Goal: Transaction & Acquisition: Purchase product/service

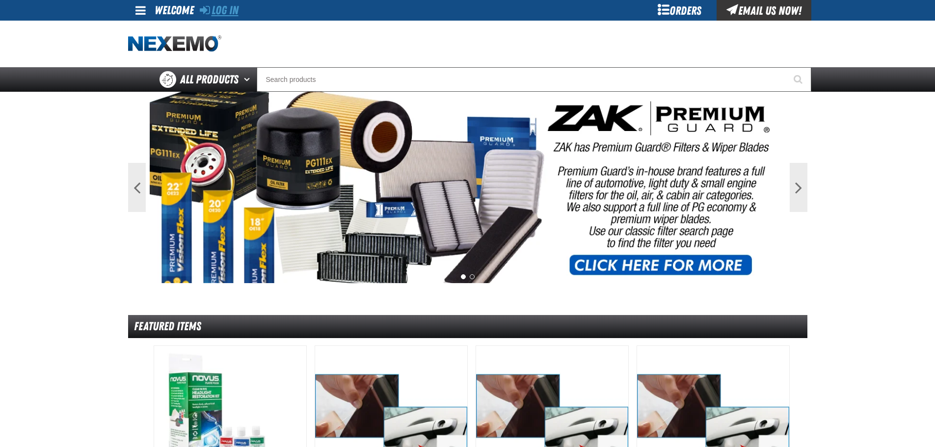
click at [231, 14] on link "Log In" at bounding box center [219, 10] width 39 height 14
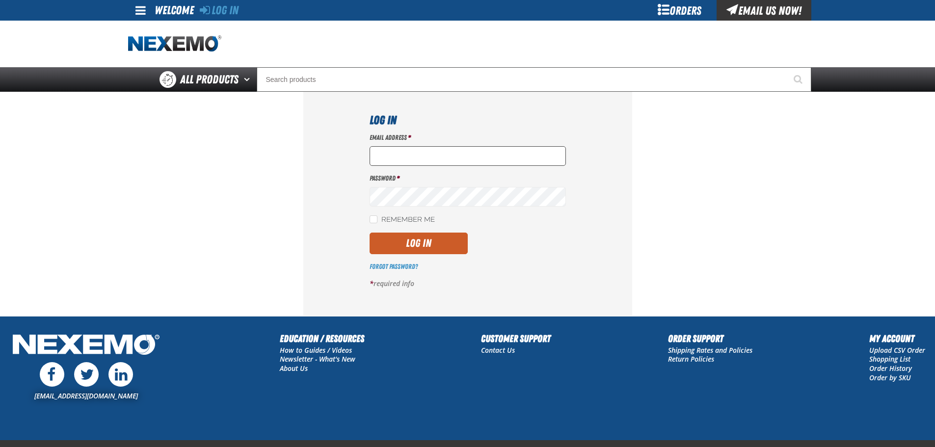
click at [394, 153] on input "Email Address *" at bounding box center [468, 156] width 196 height 20
type input "nfederman@vtaig.com"
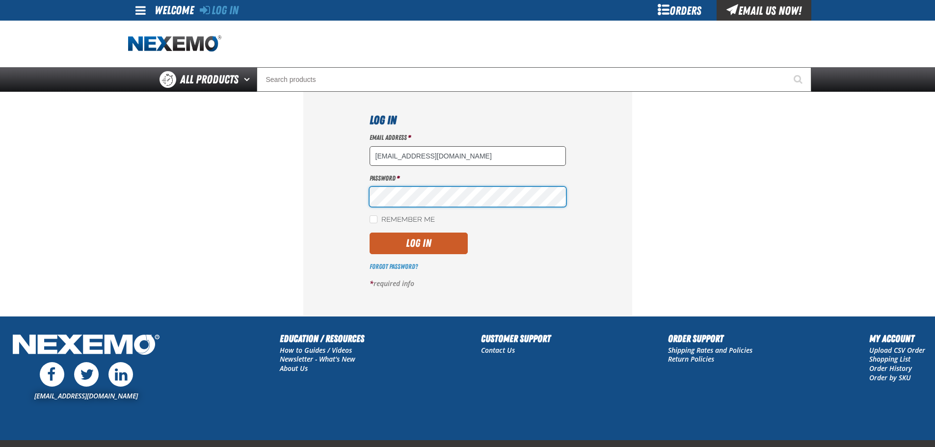
click at [370, 233] on button "Log In" at bounding box center [419, 244] width 98 height 22
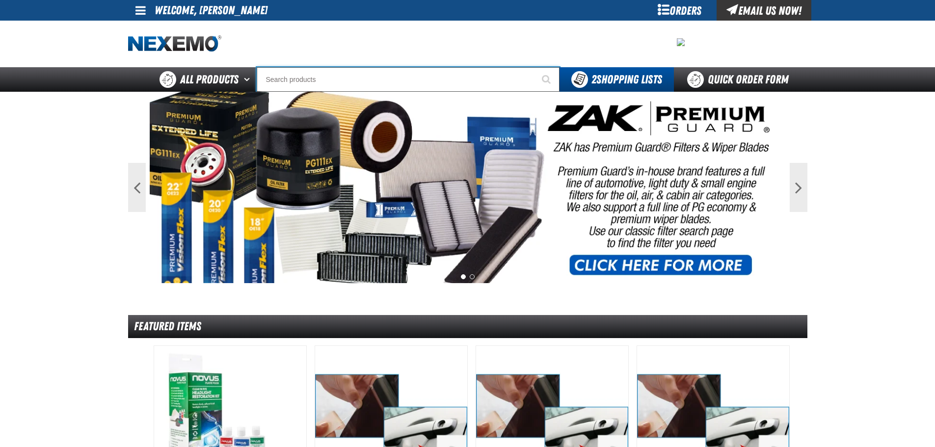
click at [303, 77] on input "Search" at bounding box center [408, 79] width 303 height 25
type input "ac"
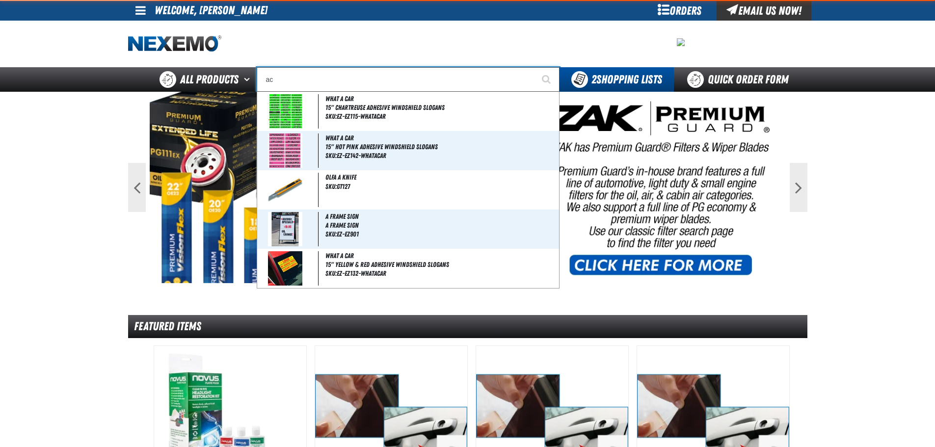
type input "ac Power Booster - ZAK Products"
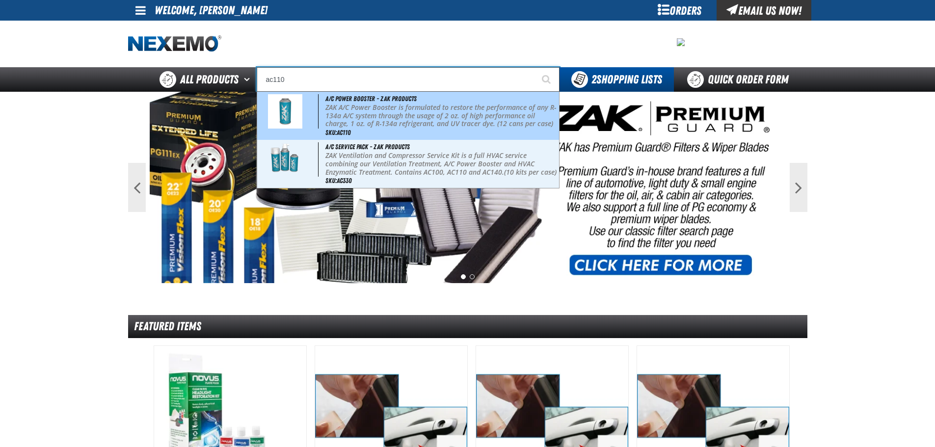
click at [332, 117] on p "ZAK A/C Power Booster is formulated to restore the performance of any R-134a A/…" at bounding box center [442, 116] width 232 height 25
type input "A/C Power Booster - ZAK Products"
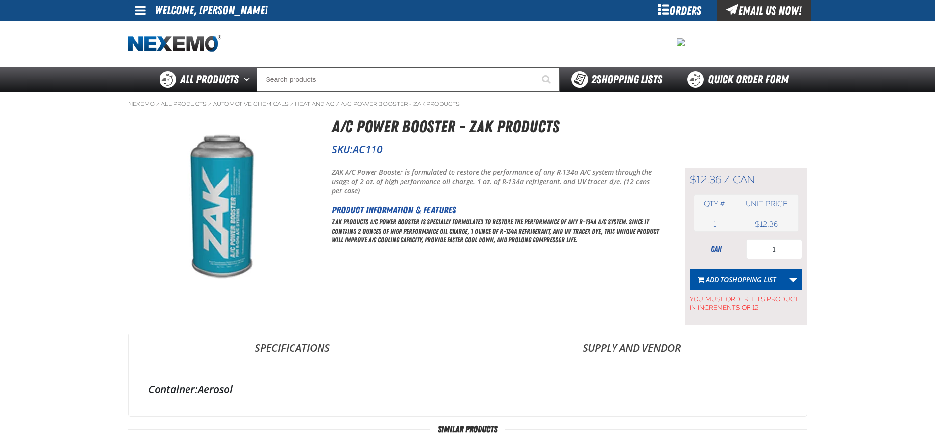
click at [564, 69] on div "2 Shopping Lists" at bounding box center [617, 79] width 114 height 25
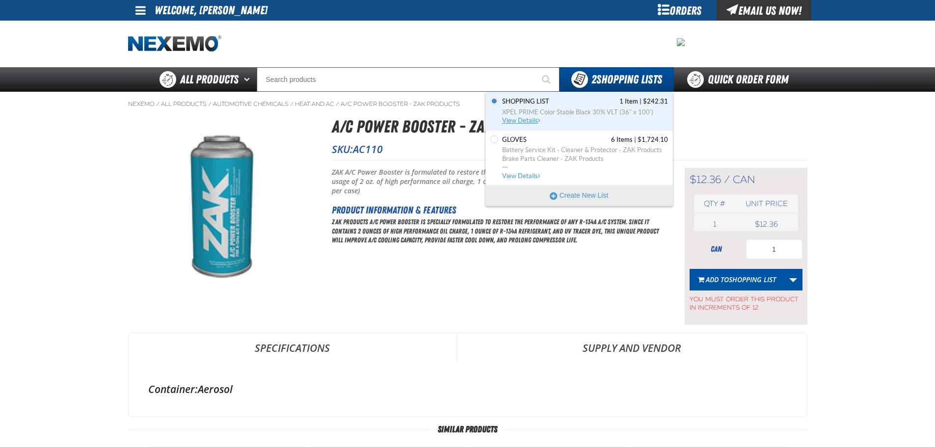
click at [515, 109] on span "XPEL PRIME Color Stable Black 30% VLT (36" x 100')" at bounding box center [585, 112] width 166 height 9
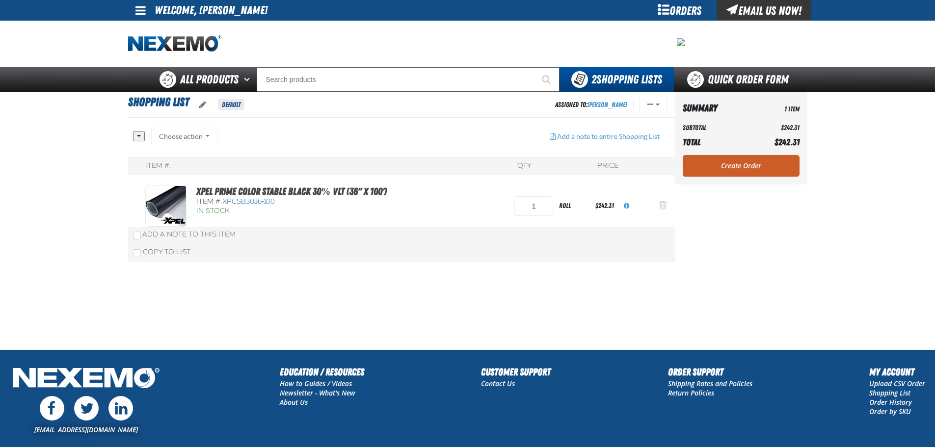
click at [667, 208] on button "Action Remove XPEL PRIME Color Stable Black 30% VLT (36&quot; x 100&#039;) from…" at bounding box center [664, 206] width 24 height 22
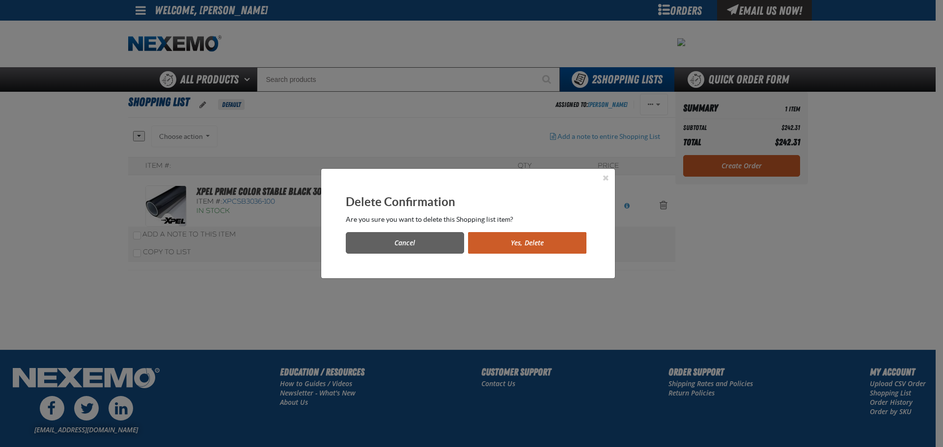
click at [506, 240] on button "Yes, Delete" at bounding box center [527, 243] width 118 height 22
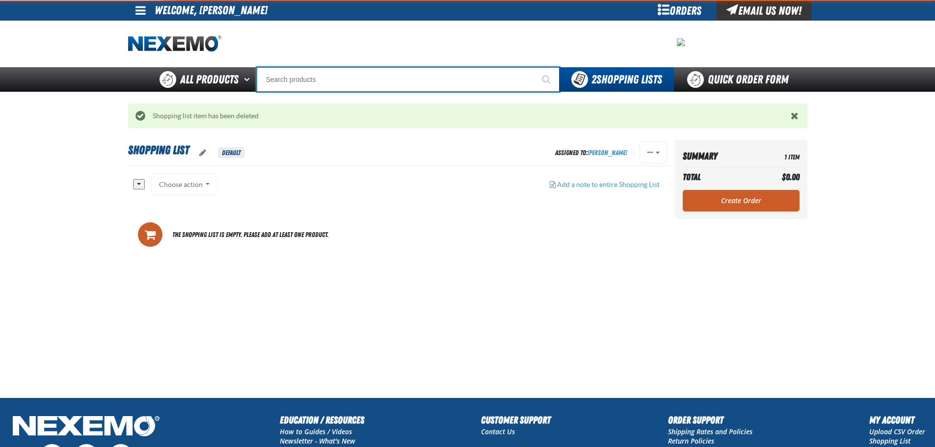
click at [302, 81] on input "Search" at bounding box center [408, 79] width 303 height 25
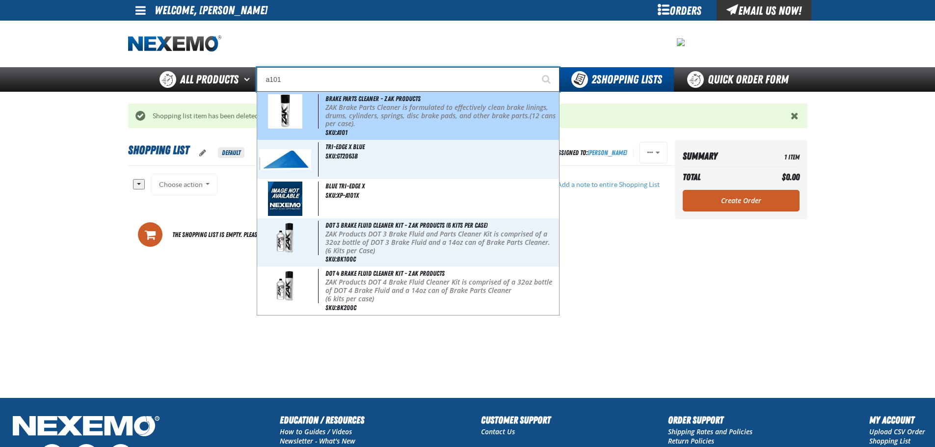
click at [348, 109] on p "ZAK Brake Parts Cleaner is formulated to effectively clean brake linings, drums…" at bounding box center [442, 116] width 232 height 25
type input "Brake Parts Cleaner - ZAK Products"
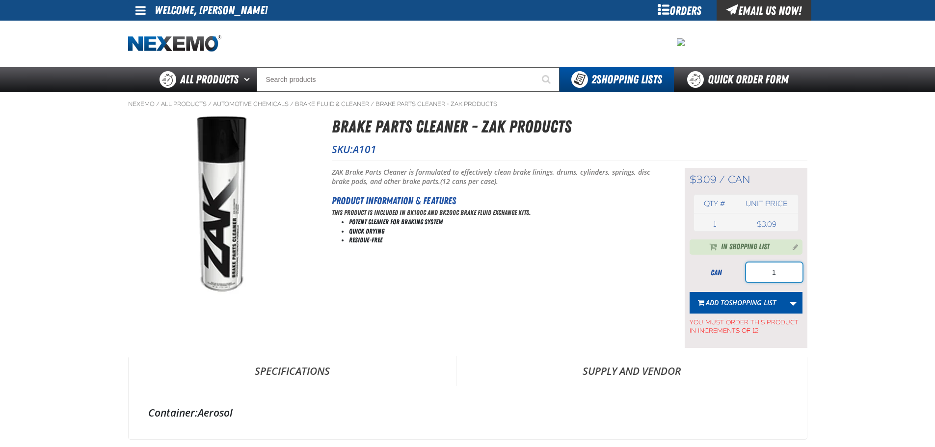
click at [783, 269] on input "1" at bounding box center [774, 273] width 56 height 20
type input "36"
click at [738, 300] on span "Shopping List" at bounding box center [752, 302] width 47 height 9
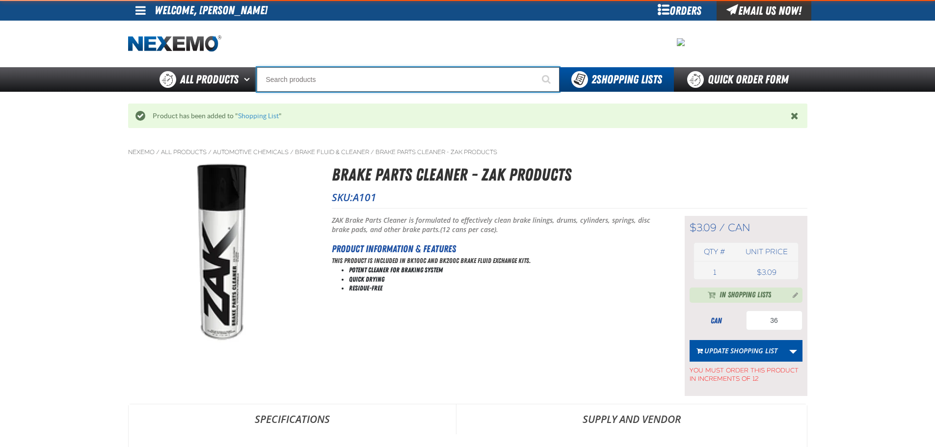
click at [325, 86] on input "Search" at bounding box center [408, 79] width 303 height 25
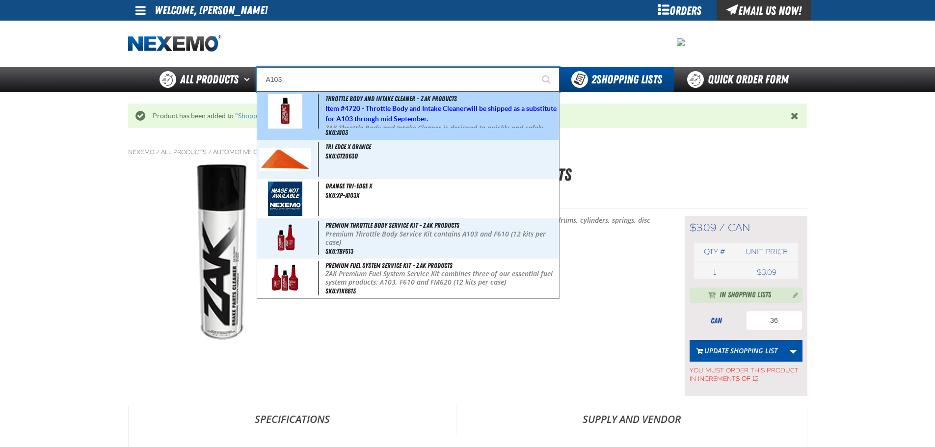
click at [329, 109] on span "Item # 4720 - Throttle Body and Intake Cleaner will be shipped as a substitute …" at bounding box center [441, 114] width 231 height 18
type input "Throttle Body and Intake Cleaner - ZAK Products"
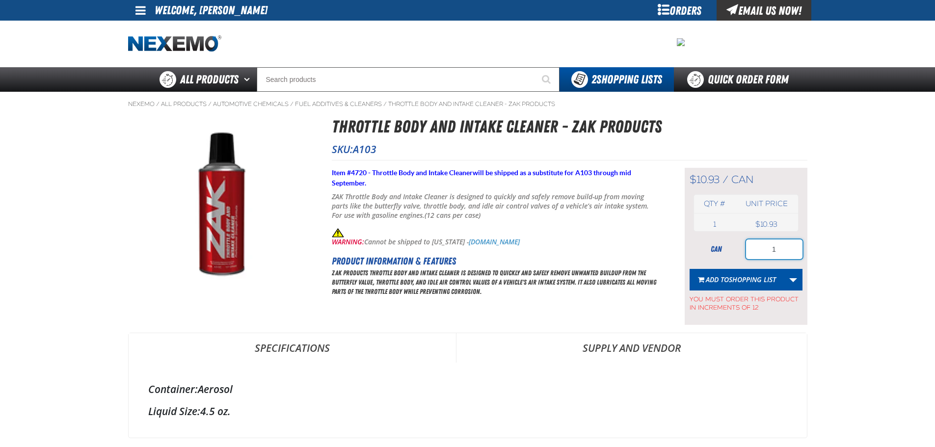
click at [801, 254] on input "1" at bounding box center [774, 250] width 56 height 20
type input "24"
click at [743, 277] on span "Shopping List" at bounding box center [752, 279] width 47 height 9
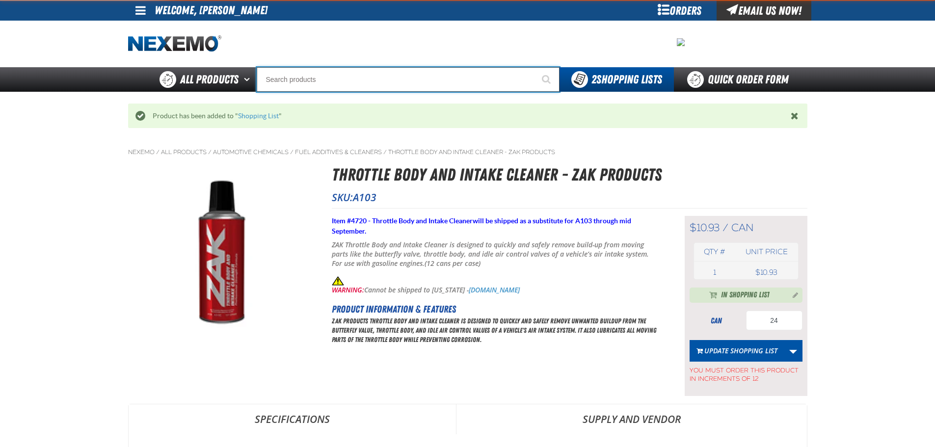
click at [293, 77] on input "Search" at bounding box center [408, 79] width 303 height 25
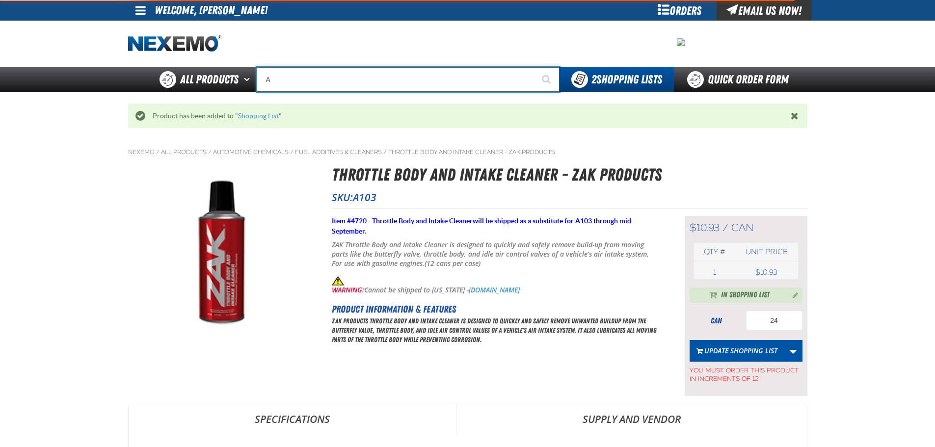
type input "AC"
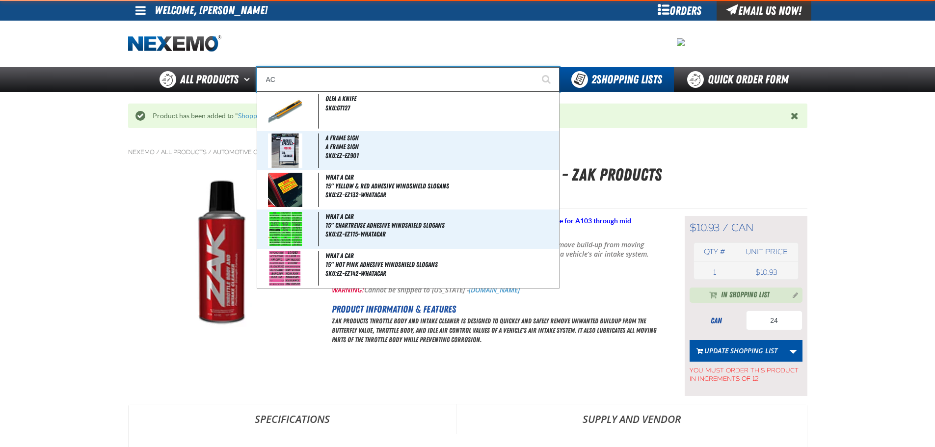
type input "AC Power Booster - ZAK Products"
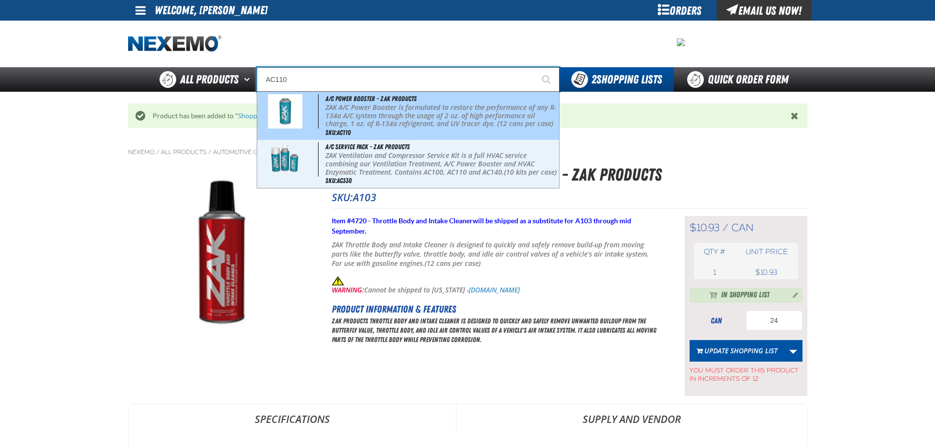
click at [329, 105] on p "ZAK A/C Power Booster is formulated to restore the performance of any R-134a A/…" at bounding box center [442, 116] width 232 height 25
type input "A/C Power Booster - ZAK Products"
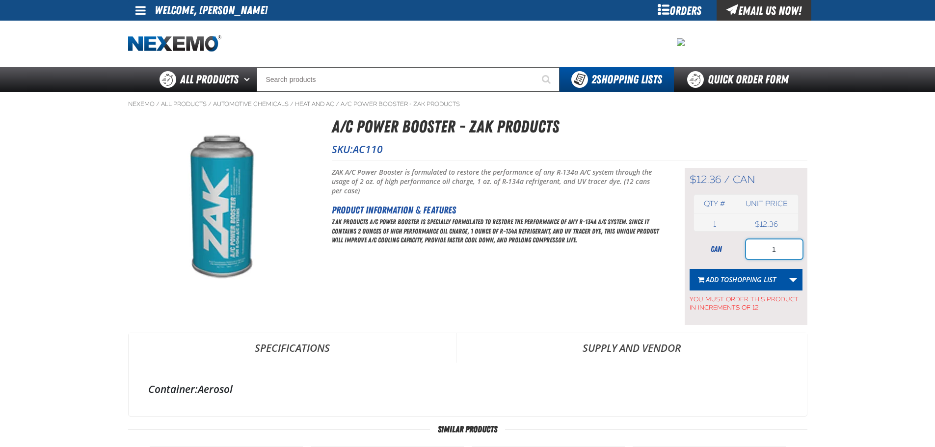
click at [790, 240] on input "1" at bounding box center [774, 250] width 56 height 20
type input "12"
click at [744, 287] on button "Add to Shopping List" at bounding box center [737, 280] width 95 height 22
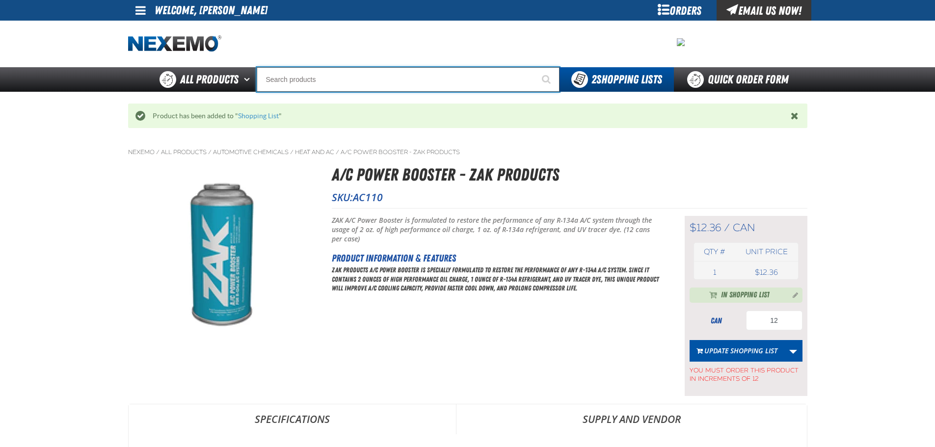
click at [325, 81] on input "Search" at bounding box center [408, 79] width 303 height 25
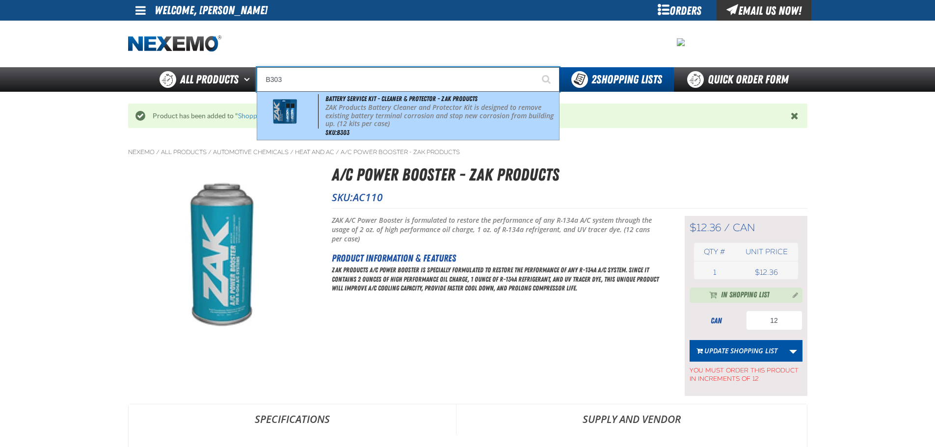
click at [332, 99] on span "Battery Service Kit - Cleaner & Protector - ZAK Products" at bounding box center [402, 99] width 152 height 8
type input "Battery Service Kit - Cleaner & Protector - ZAK Products"
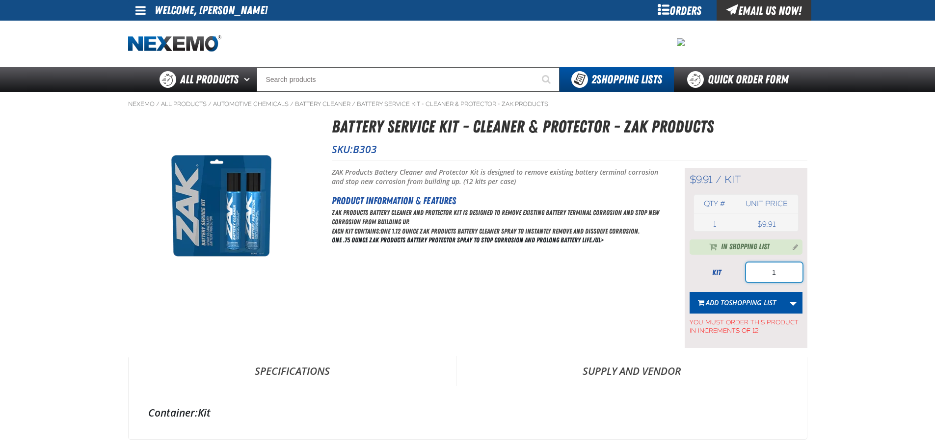
click at [790, 273] on input "1" at bounding box center [774, 273] width 56 height 20
type input "84"
click at [728, 306] on span "Add to Shopping List" at bounding box center [741, 302] width 70 height 9
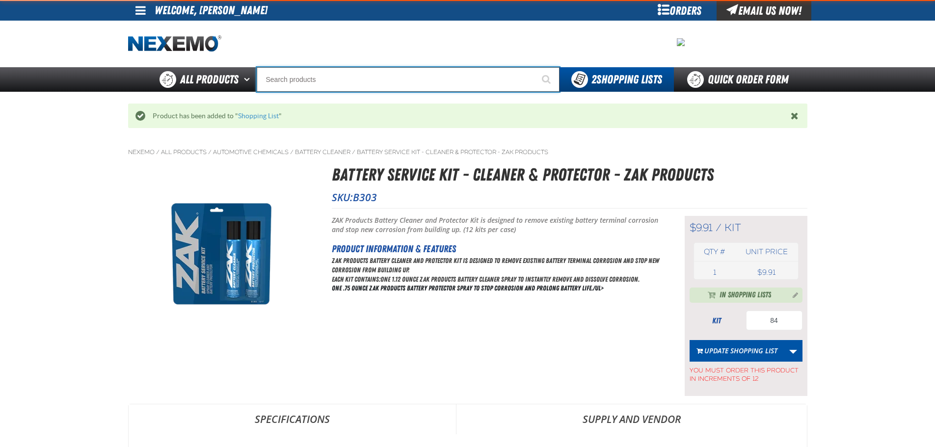
click at [315, 75] on input "Search" at bounding box center [408, 79] width 303 height 25
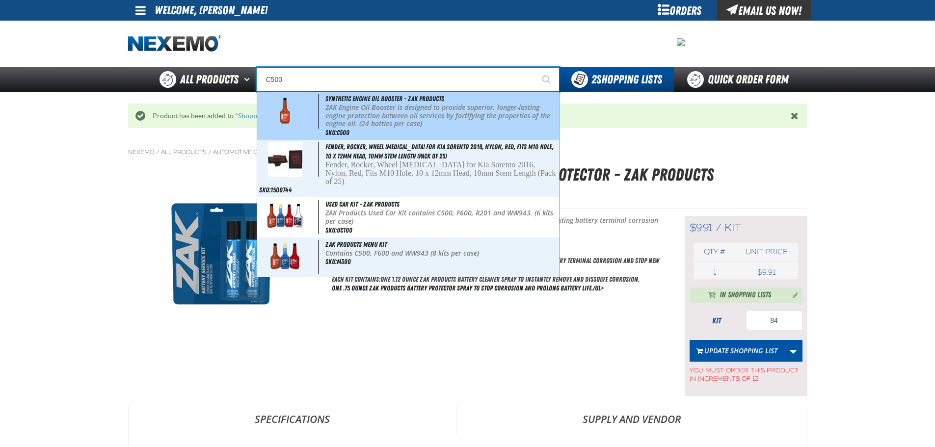
click at [323, 97] on div "Synthetic Engine Oil Booster - ZAK Products ZAK Engine Oil Booster is designed …" at bounding box center [408, 116] width 302 height 48
type input "Synthetic Engine Oil Booster - ZAK Products"
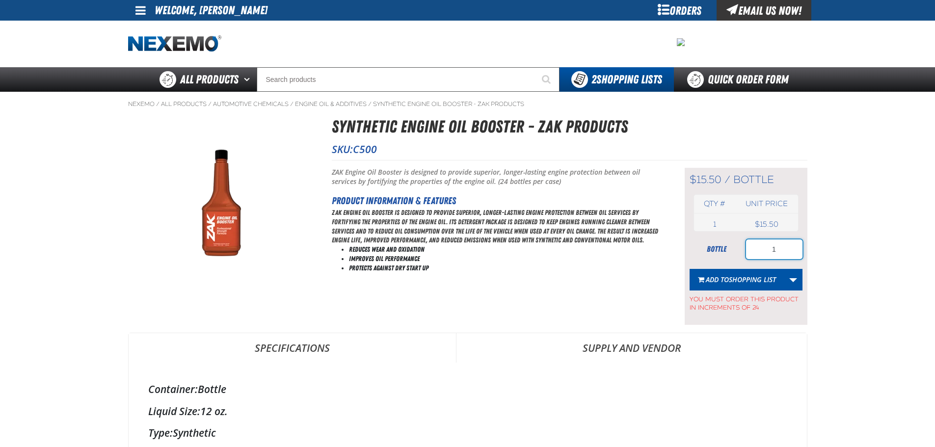
click at [792, 243] on input "1" at bounding box center [774, 250] width 56 height 20
type input "120"
click at [745, 277] on span "Shopping List" at bounding box center [752, 279] width 47 height 9
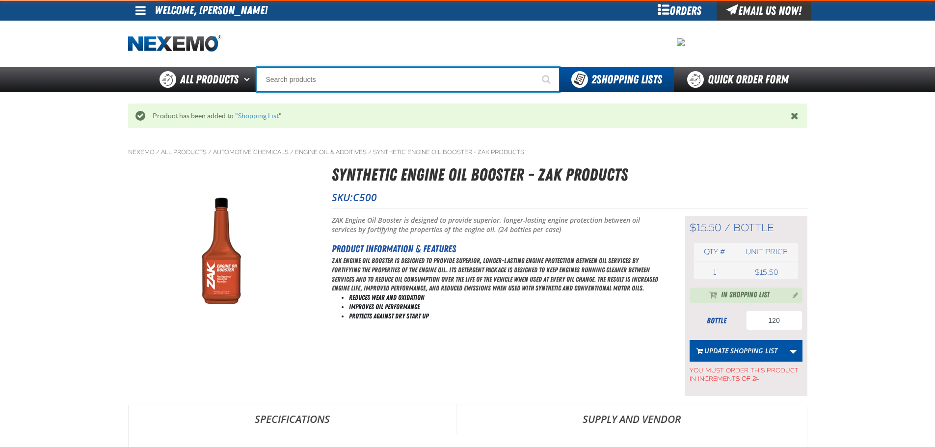
click at [293, 75] on input "Search" at bounding box center [408, 79] width 303 height 25
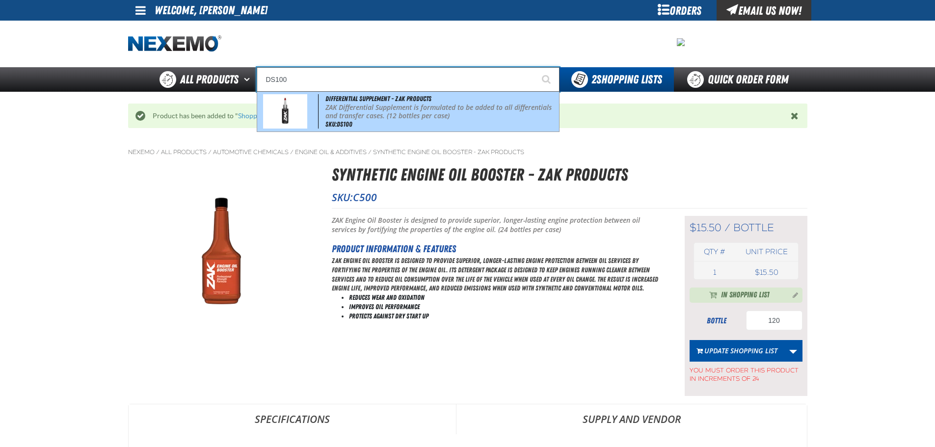
click at [327, 102] on span "Differential Supplement - ZAK Products" at bounding box center [379, 99] width 106 height 8
type input "Differential Supplement - ZAK Products"
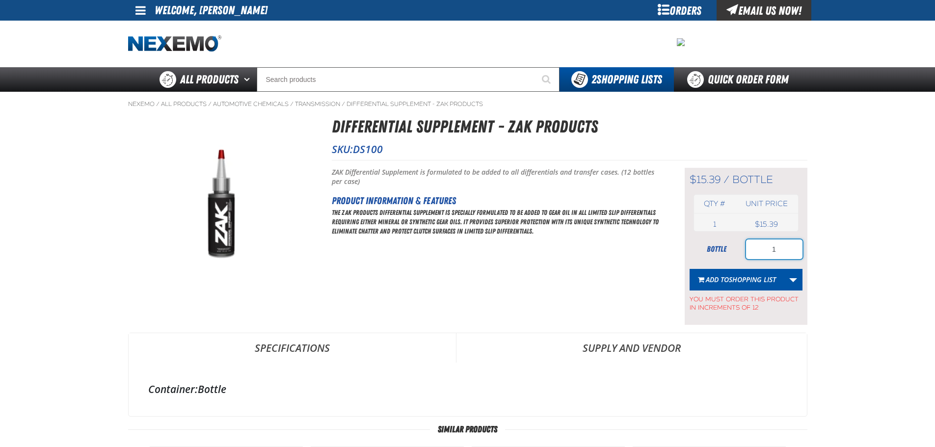
click at [782, 252] on input "1" at bounding box center [774, 250] width 56 height 20
type input "12"
click at [749, 275] on span "Shopping List" at bounding box center [752, 279] width 47 height 9
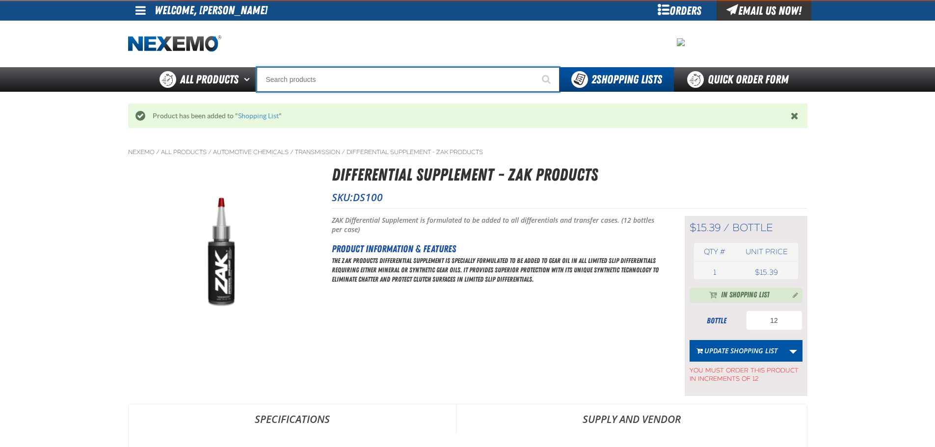
click at [360, 76] on input "Search" at bounding box center [408, 79] width 303 height 25
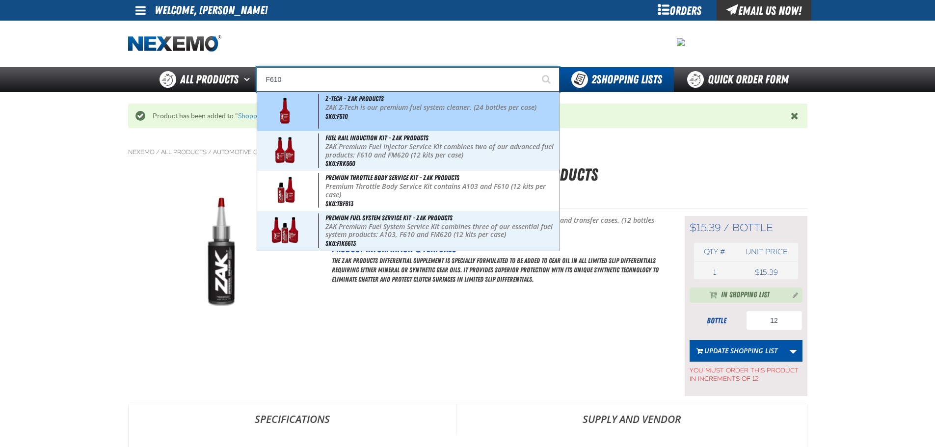
click at [305, 108] on img at bounding box center [285, 111] width 45 height 34
type input "Z-Tech - ZAK Products"
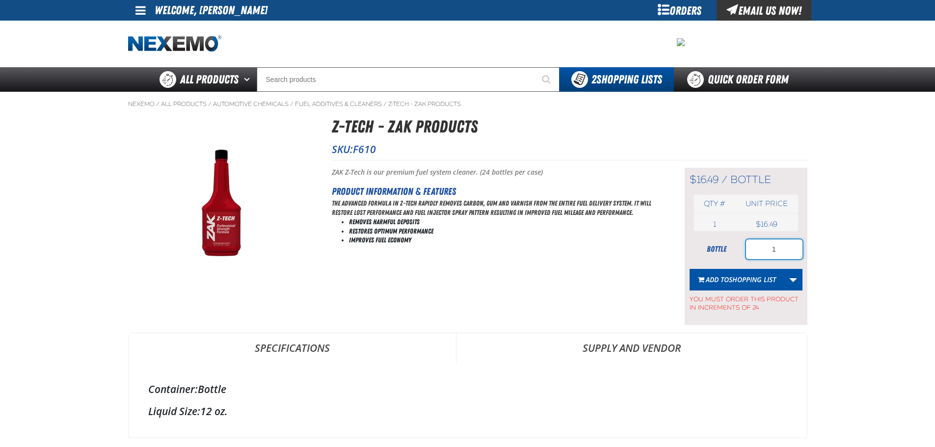
click at [787, 248] on input "1" at bounding box center [774, 250] width 56 height 20
type input "48"
click at [739, 279] on span "Shopping List" at bounding box center [752, 279] width 47 height 9
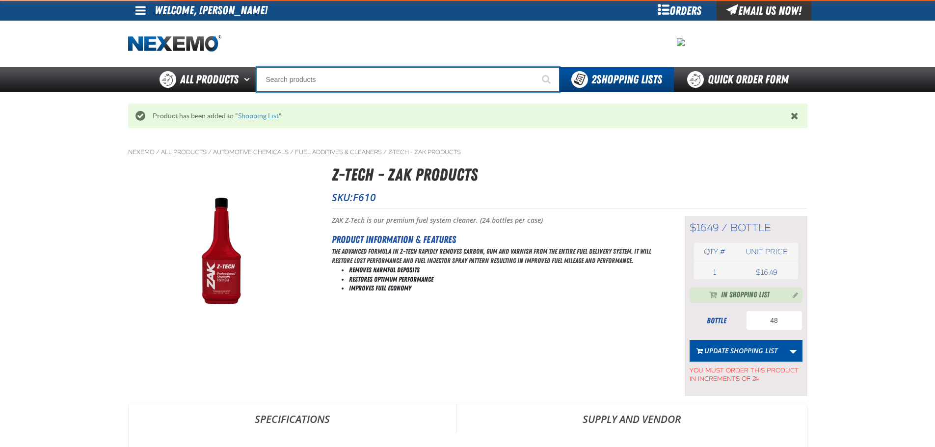
click at [295, 75] on input "Search" at bounding box center [408, 79] width 303 height 25
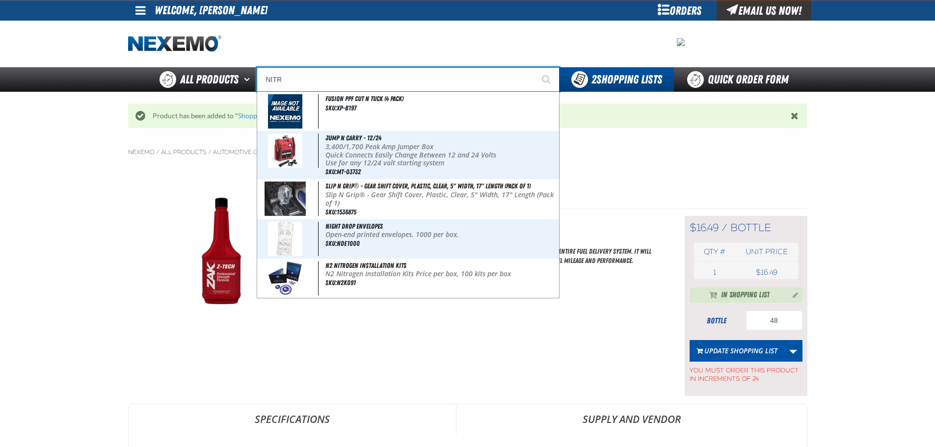
type input "NITRO"
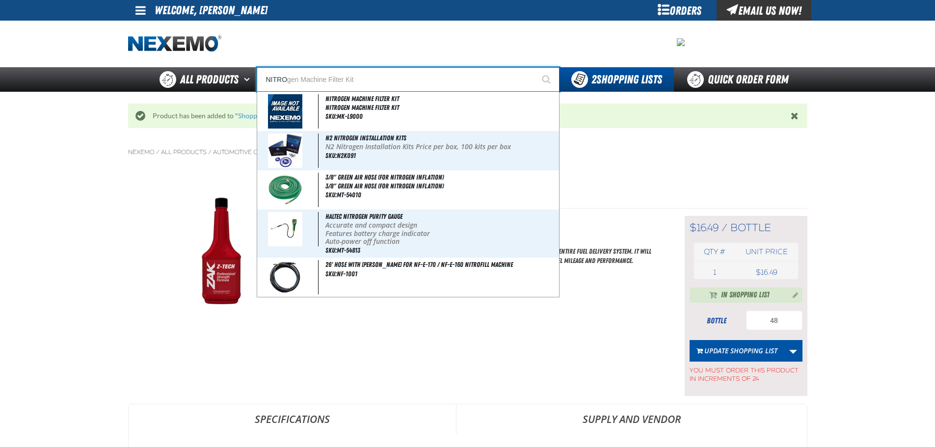
type input "NITROgen Machine Filter Kit"
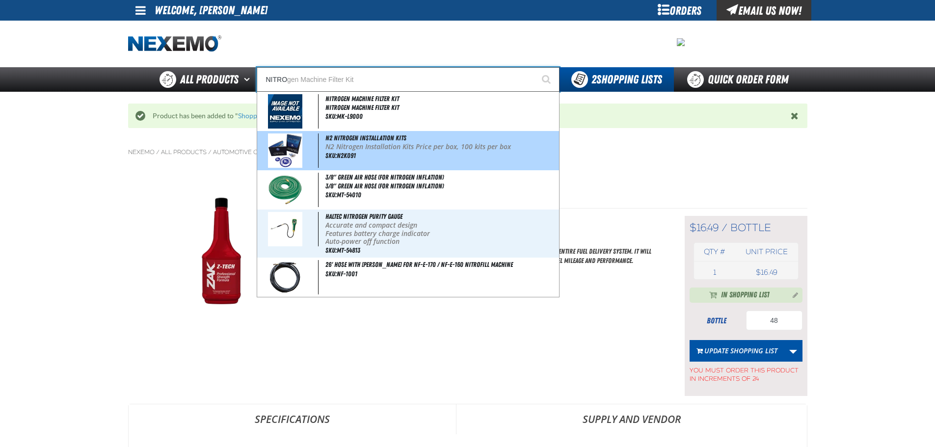
click at [312, 151] on span at bounding box center [288, 151] width 59 height 34
type input "N2 Nitrogen Installation Kits"
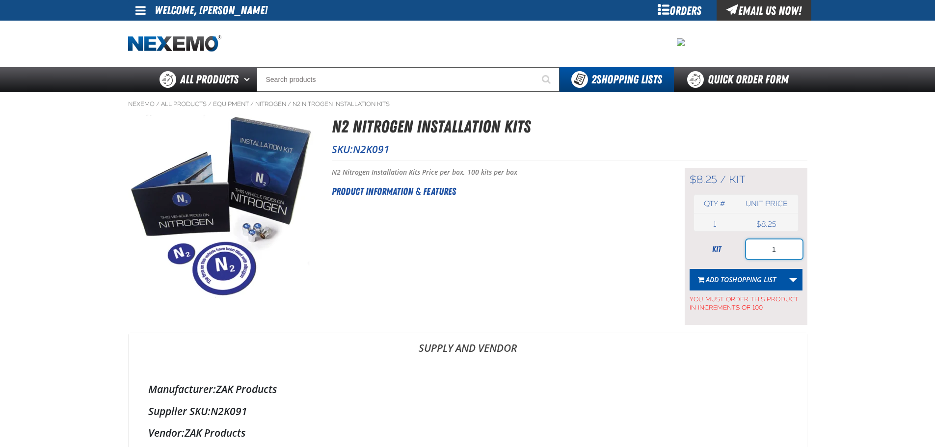
click at [790, 255] on input "1" at bounding box center [774, 250] width 56 height 20
type input "100"
click at [764, 284] on span "Shopping List" at bounding box center [752, 279] width 47 height 9
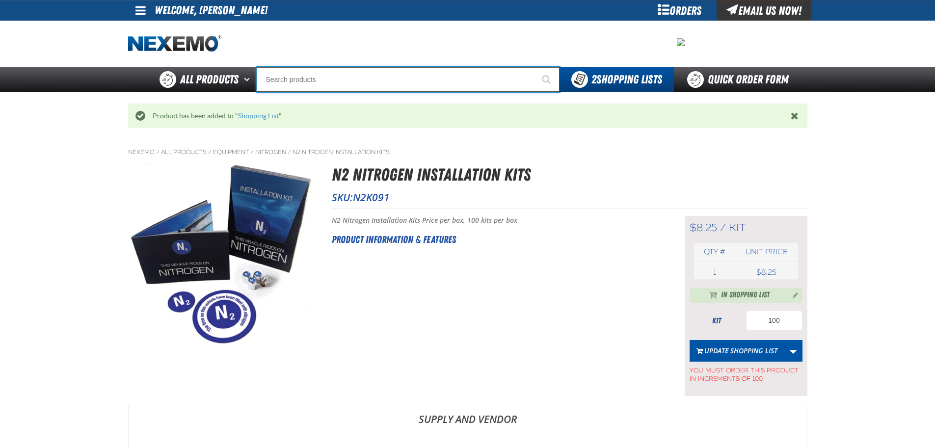
click at [289, 79] on input "Search" at bounding box center [408, 79] width 303 height 25
type input "R"
type input "ROADSIDE R"
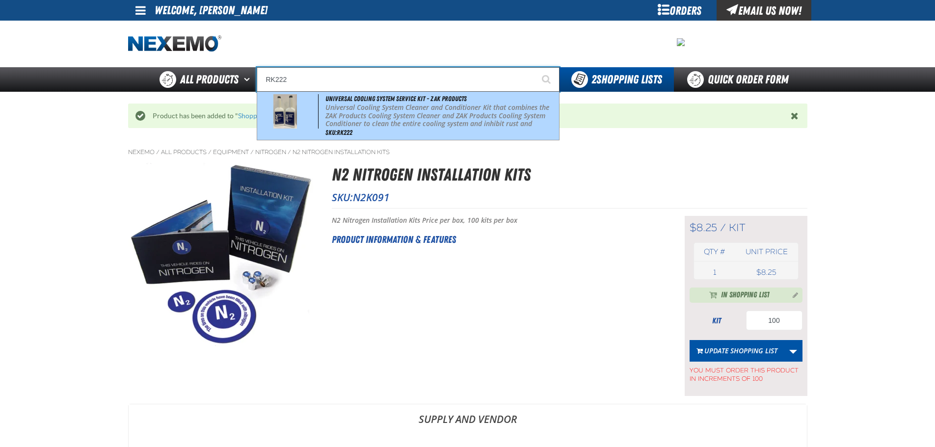
click at [322, 115] on div "Universal Cooling System Service Kit - ZAK Products Universal Cooling System Cl…" at bounding box center [408, 116] width 302 height 48
type input "Universal Cooling System Service Kit - ZAK Products"
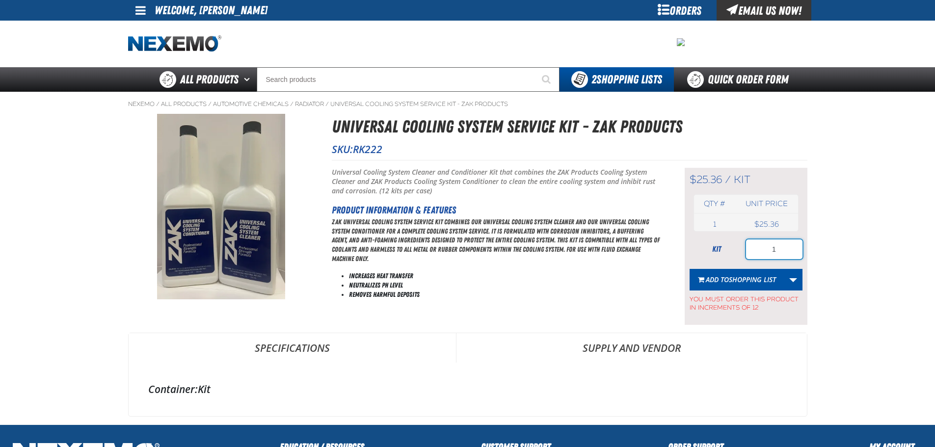
click at [785, 253] on input "1" at bounding box center [774, 250] width 56 height 20
type input "12"
click at [743, 285] on button "Add to Shopping List" at bounding box center [737, 280] width 95 height 22
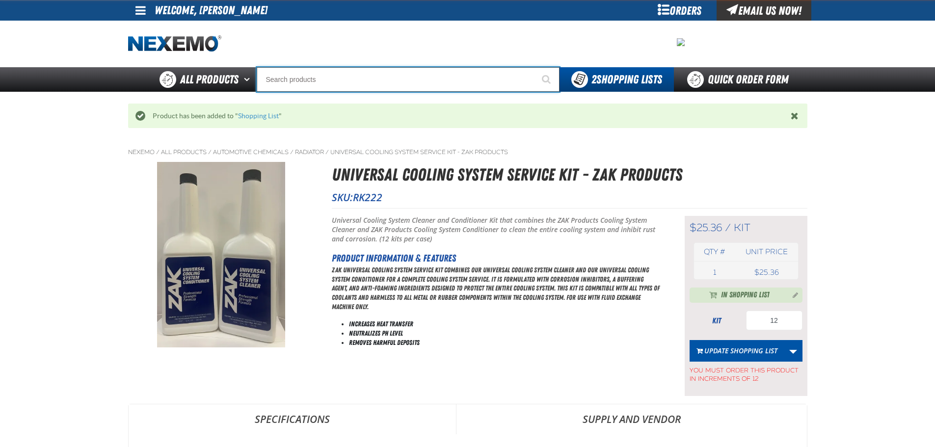
click at [337, 83] on input "Search" at bounding box center [408, 79] width 303 height 25
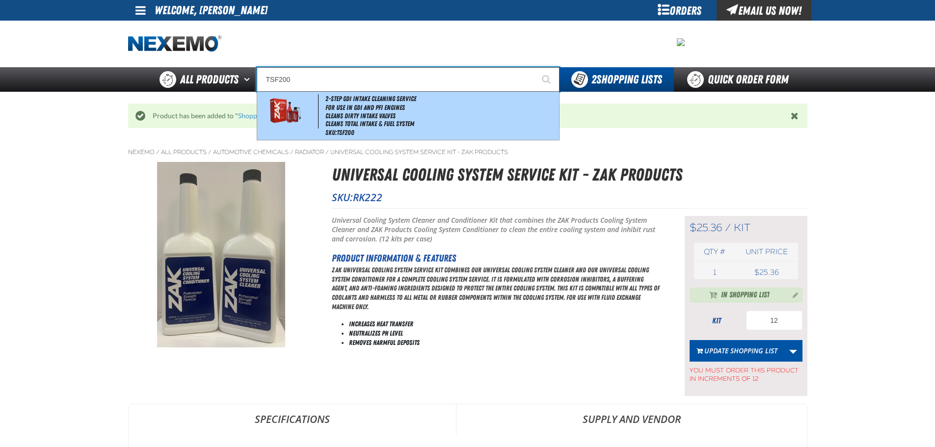
click at [355, 97] on span "2-Step GDI Intake Cleaning Service" at bounding box center [371, 99] width 91 height 8
type input "2-Step GDI Intake Cleaning Service"
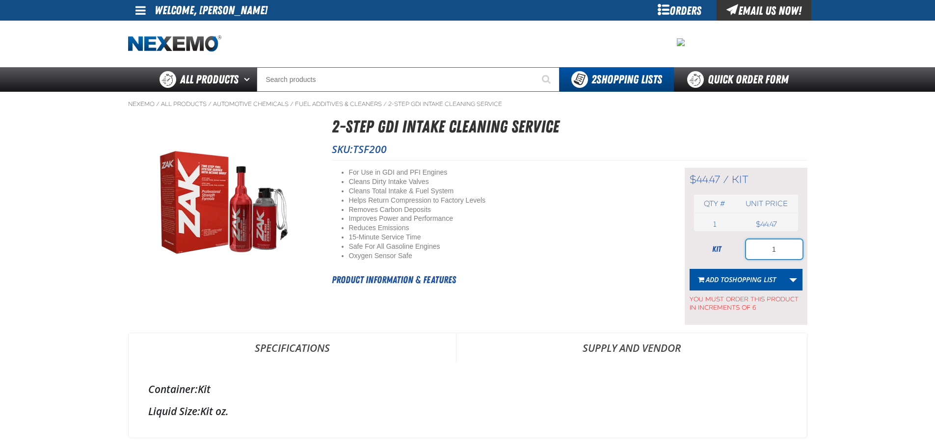
click at [781, 249] on input "1" at bounding box center [774, 250] width 56 height 20
type input "6"
click at [748, 279] on span "Shopping List" at bounding box center [752, 279] width 47 height 9
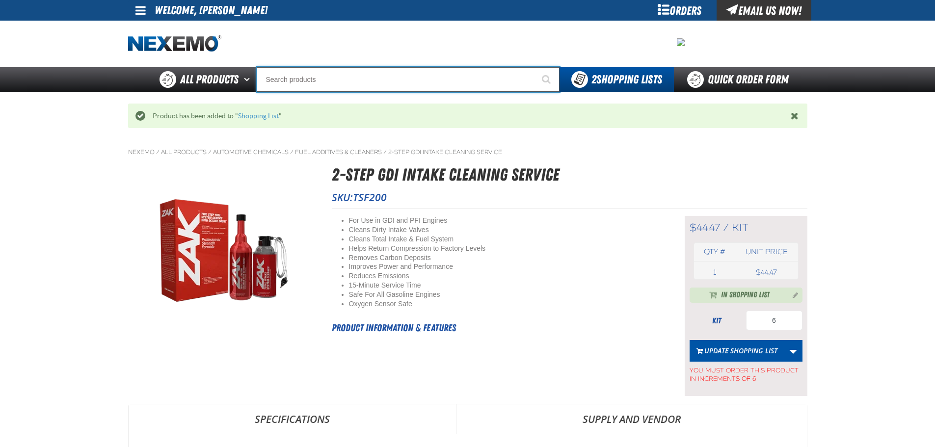
click at [292, 80] on input "Search" at bounding box center [408, 79] width 303 height 25
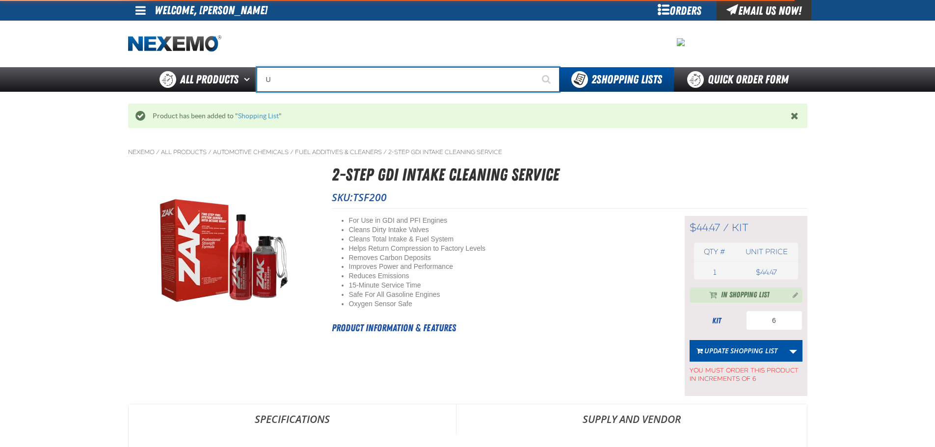
type input "UC"
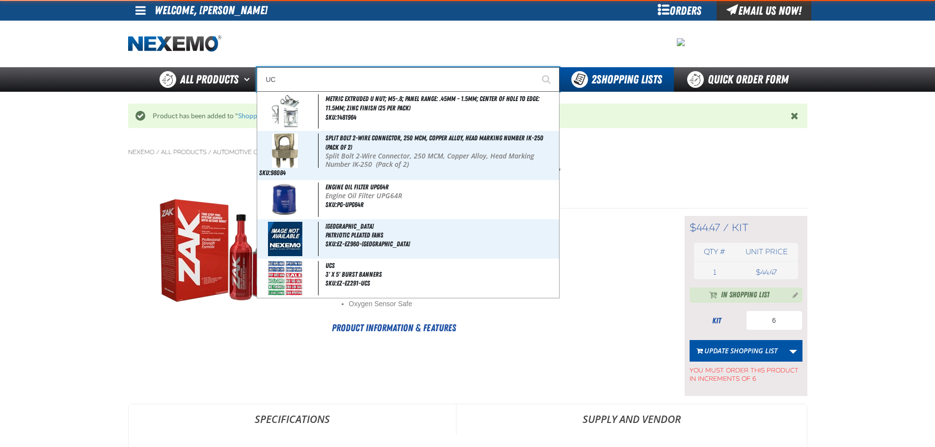
type input "UC RED"
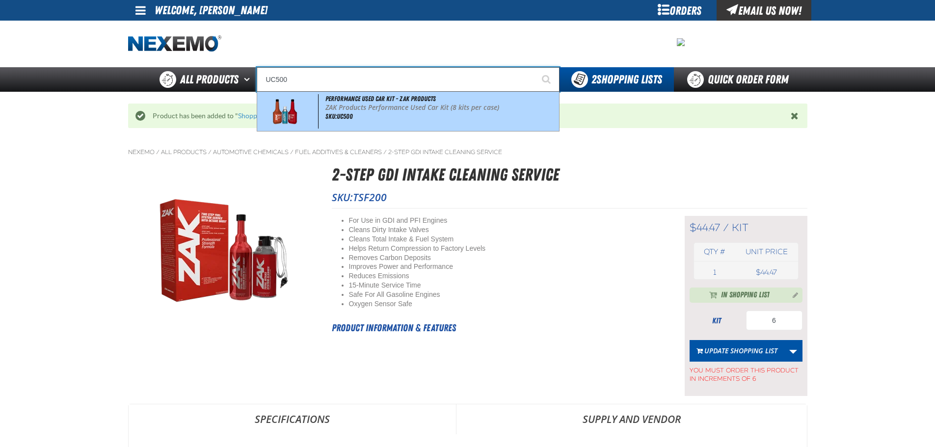
click at [300, 123] on img at bounding box center [285, 111] width 45 height 34
type input "Performance Used Car Kit - ZAK Products"
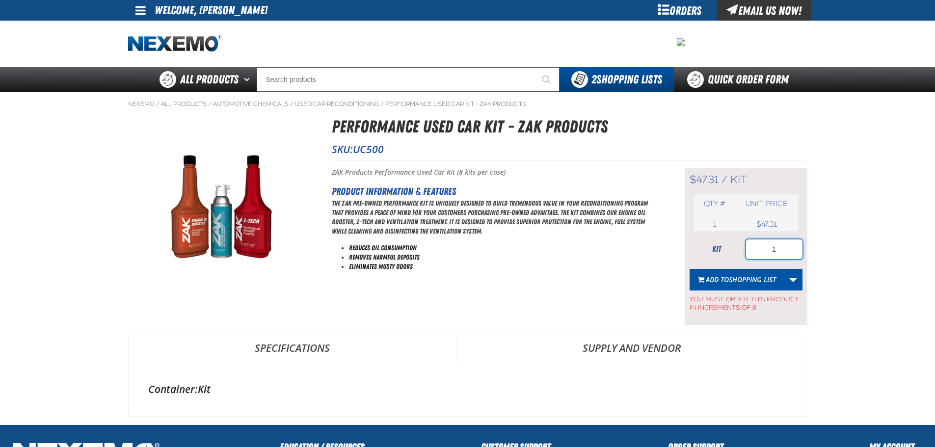
click at [775, 247] on input "1" at bounding box center [774, 250] width 56 height 20
type input "56"
click at [750, 280] on span "Shopping List" at bounding box center [752, 279] width 47 height 9
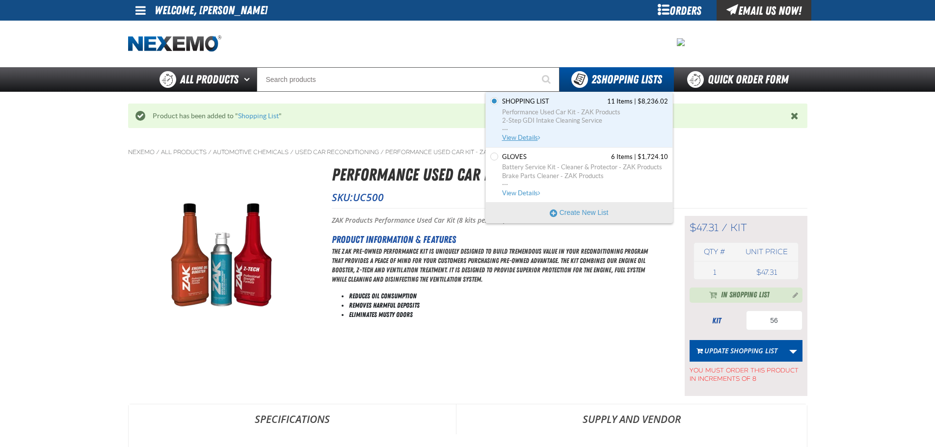
click at [543, 113] on span "Performance Used Car Kit - ZAK Products" at bounding box center [585, 112] width 166 height 9
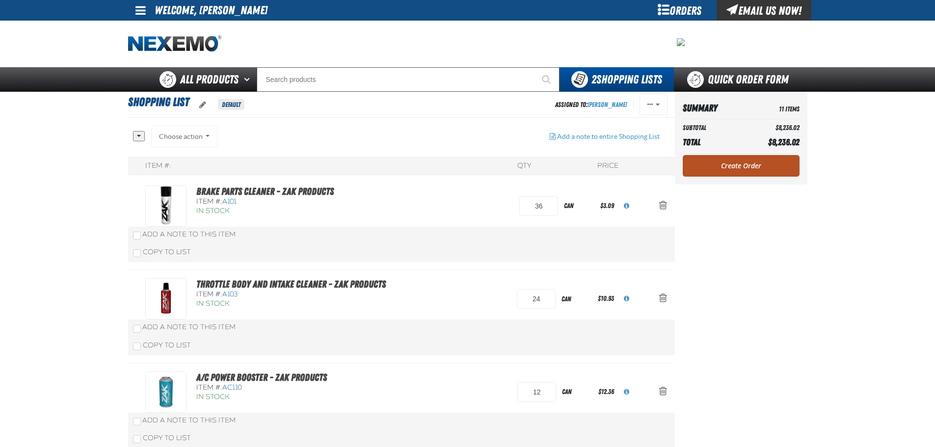
click at [726, 162] on link "Create Order" at bounding box center [741, 166] width 117 height 22
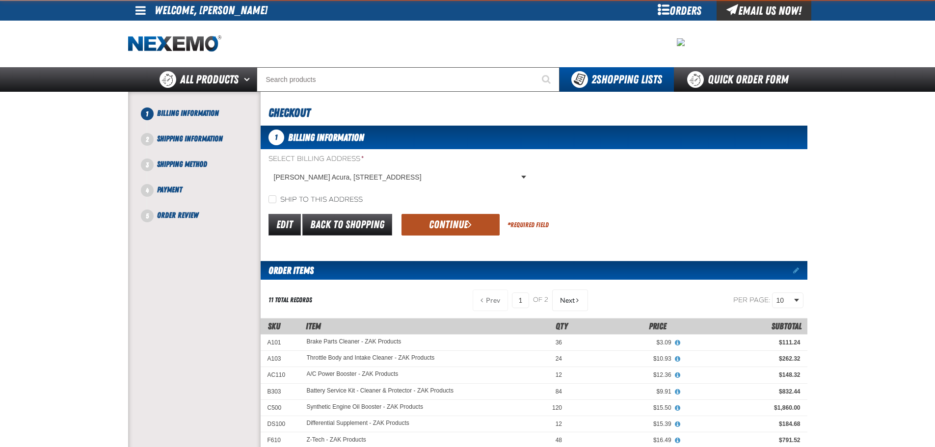
click at [447, 219] on button "Continue" at bounding box center [451, 225] width 98 height 22
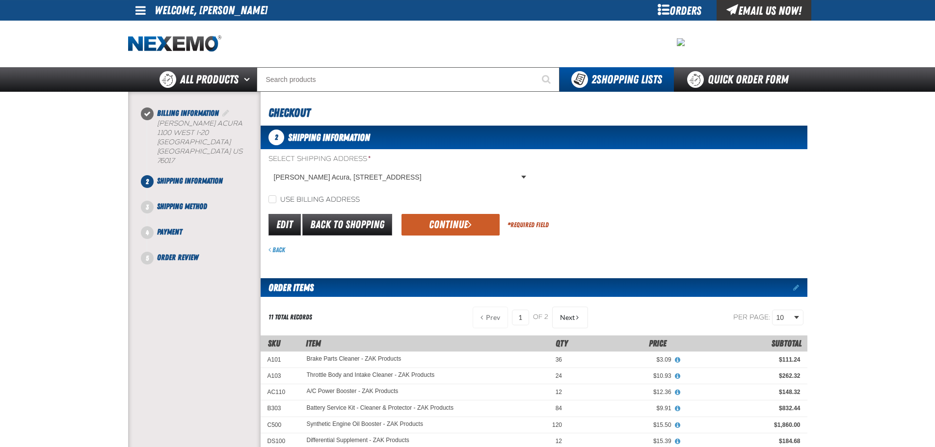
click at [469, 224] on span "submit" at bounding box center [470, 224] width 4 height 11
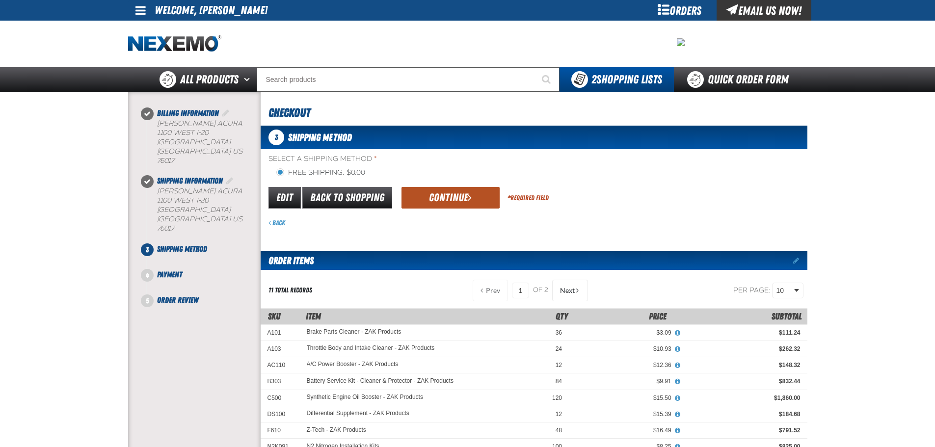
click at [449, 198] on button "Continue" at bounding box center [451, 198] width 98 height 22
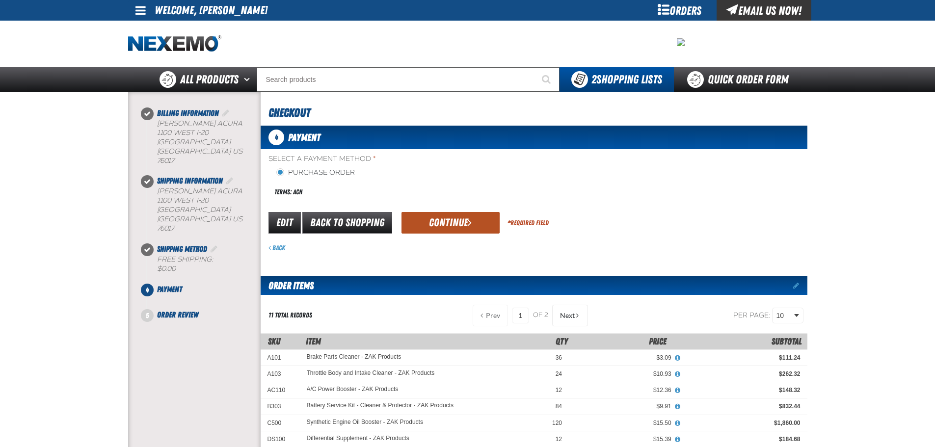
click at [422, 221] on button "Continue" at bounding box center [451, 223] width 98 height 22
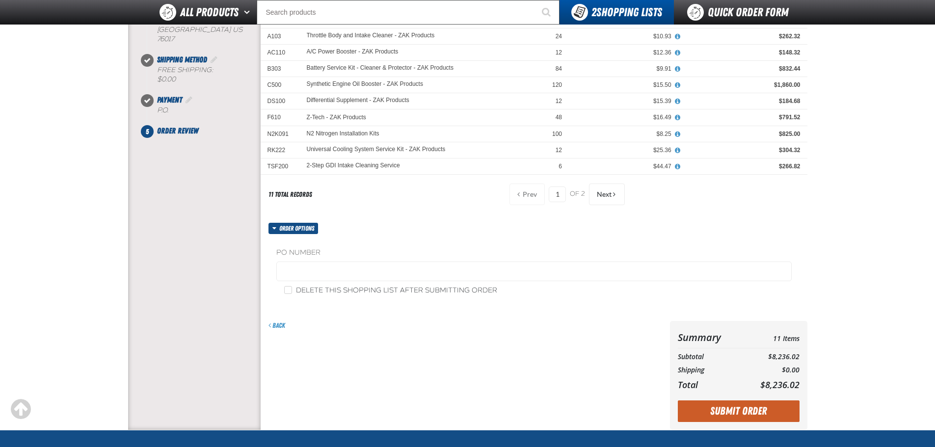
scroll to position [262, 0]
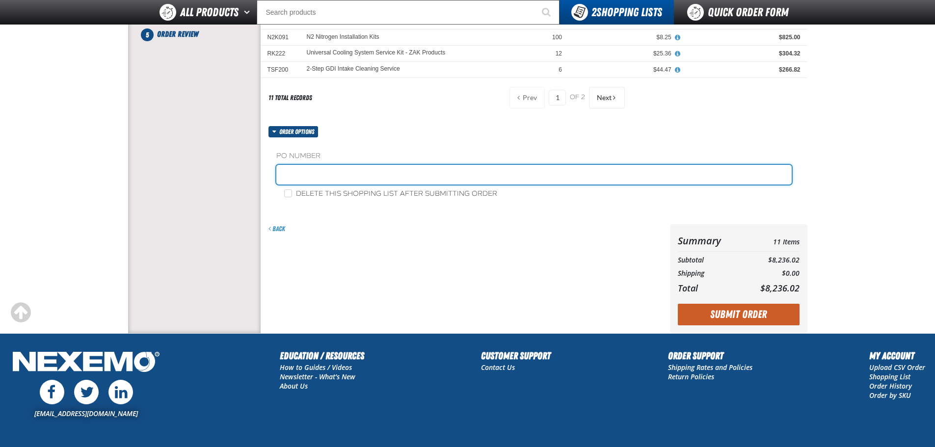
click at [312, 181] on input "text" at bounding box center [534, 175] width 516 height 20
type input "197067"
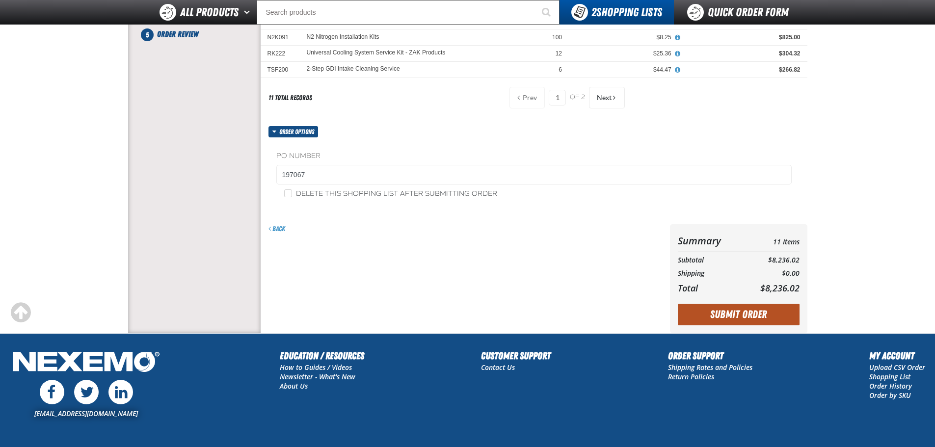
click at [760, 320] on button "Submit Order" at bounding box center [739, 315] width 122 height 22
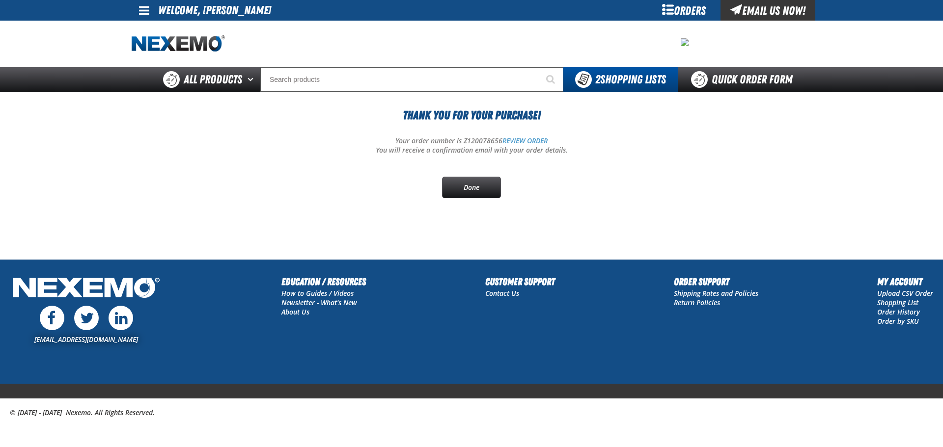
click at [512, 140] on link "REVIEW ORDER" at bounding box center [524, 140] width 45 height 9
